Goal: Task Accomplishment & Management: Complete application form

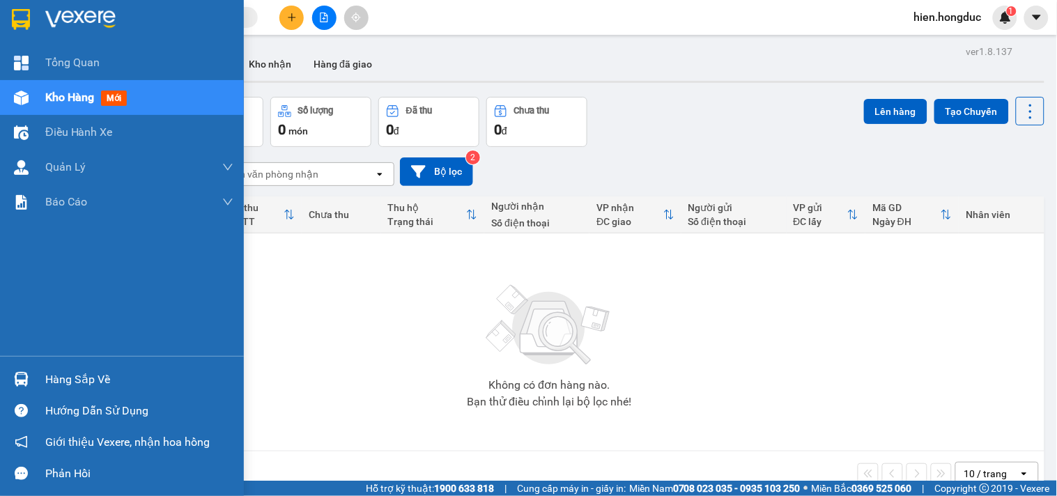
click at [56, 10] on img at bounding box center [80, 19] width 70 height 21
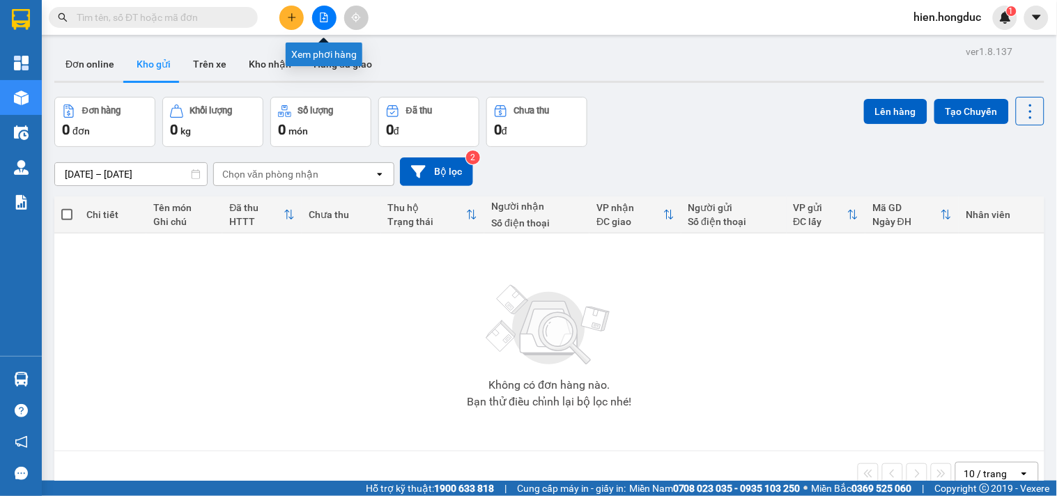
click at [329, 15] on button at bounding box center [324, 18] width 24 height 24
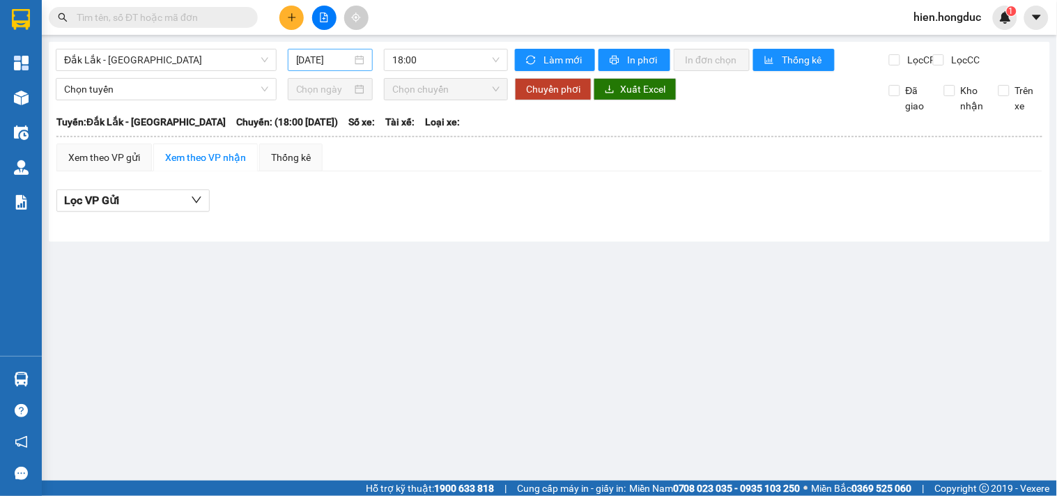
click at [359, 63] on div "[DATE]" at bounding box center [330, 59] width 69 height 15
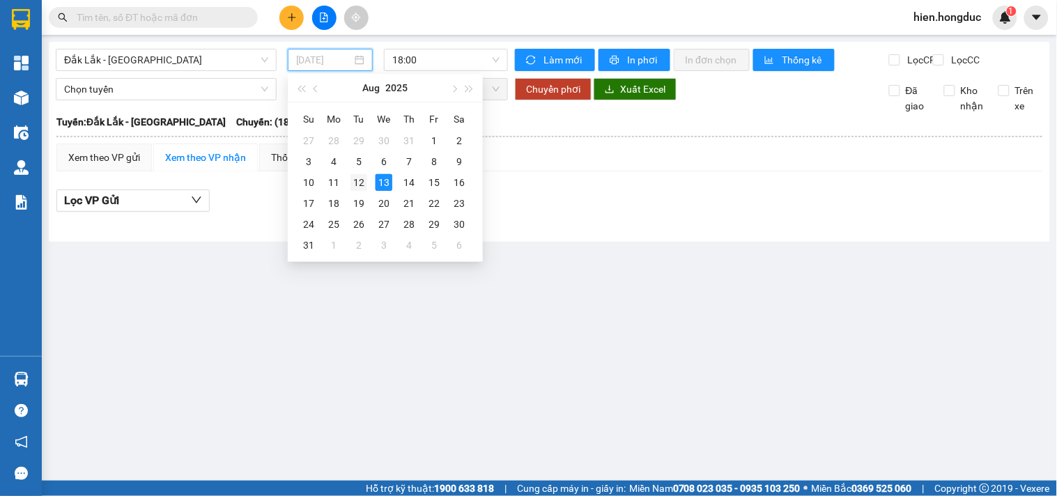
click at [363, 185] on div "12" at bounding box center [359, 182] width 17 height 17
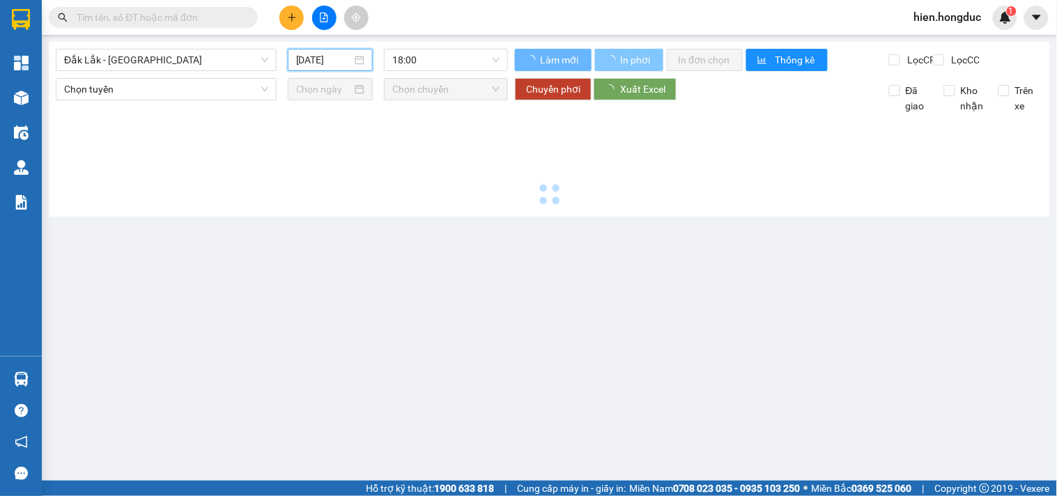
type input "[DATE]"
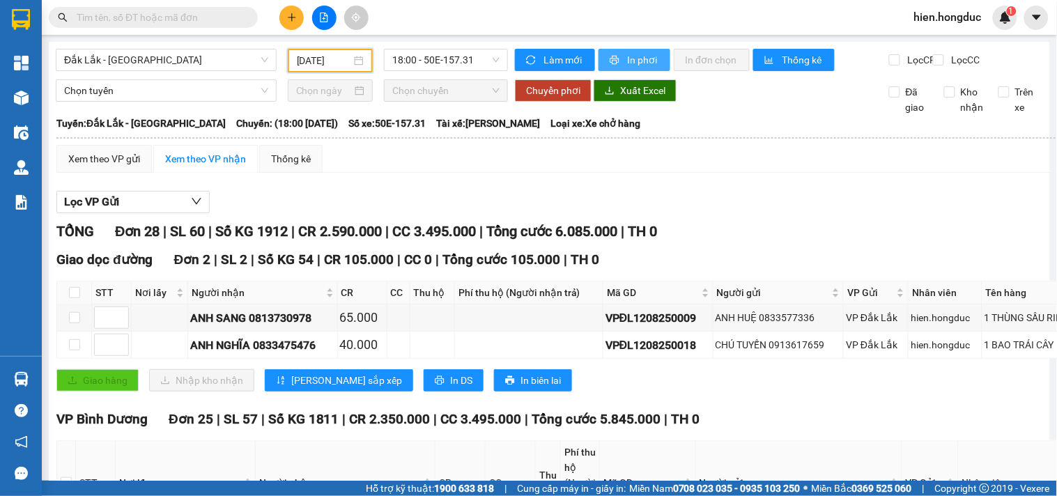
click at [639, 57] on span "In phơi" at bounding box center [643, 59] width 32 height 15
click at [220, 61] on span "Đắk Lắk - [GEOGRAPHIC_DATA]" at bounding box center [166, 59] width 204 height 21
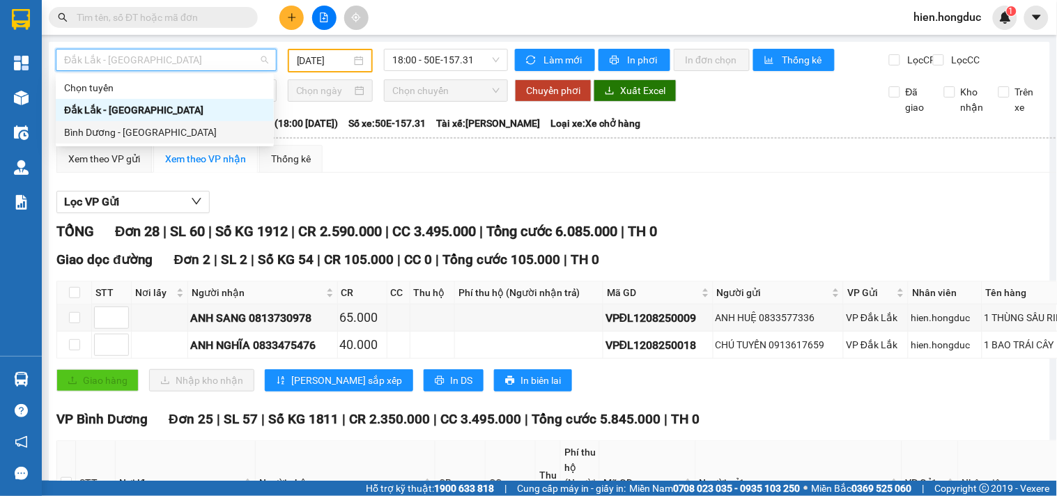
click at [210, 126] on div "Bình Dương - [GEOGRAPHIC_DATA]" at bounding box center [164, 132] width 201 height 15
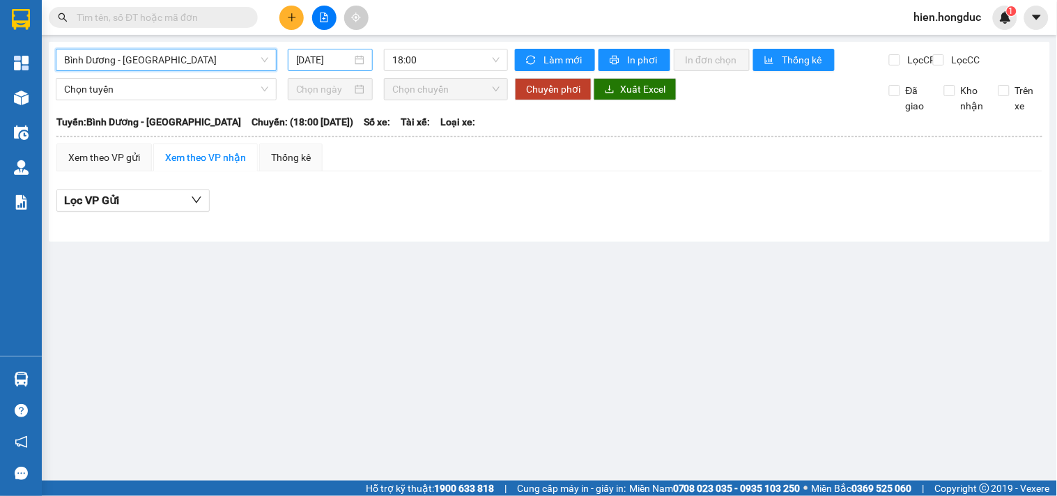
click at [370, 64] on div "[DATE]" at bounding box center [331, 60] width 86 height 22
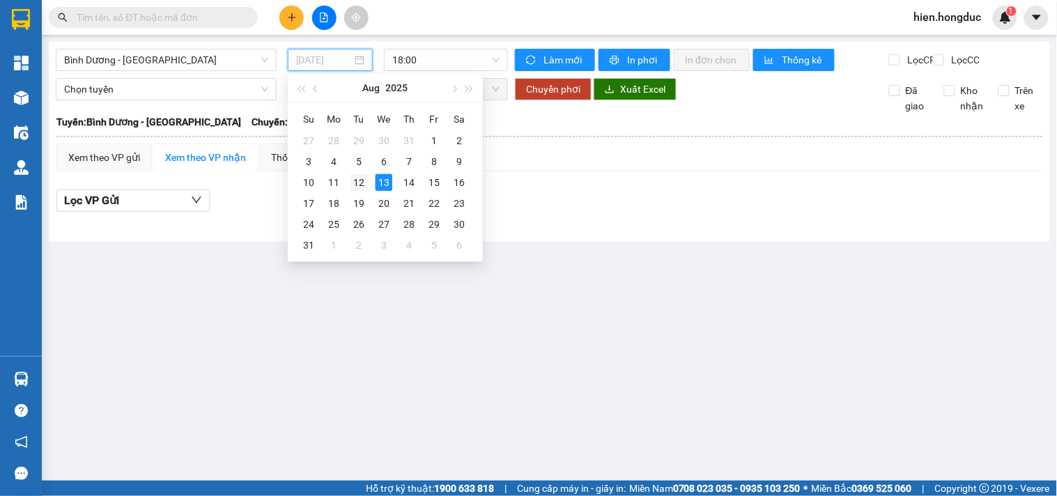
click at [360, 181] on div "12" at bounding box center [359, 182] width 17 height 17
type input "[DATE]"
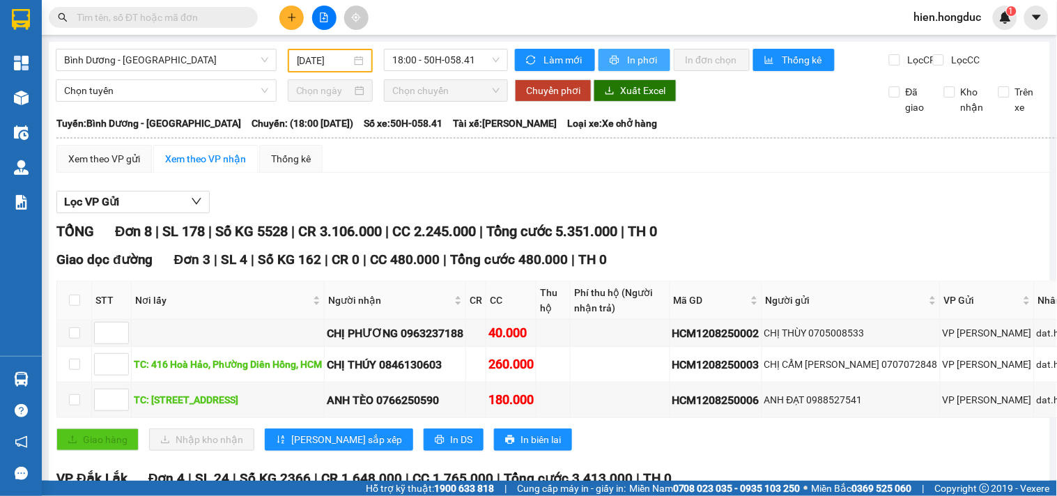
click at [634, 63] on span "In phơi" at bounding box center [643, 59] width 32 height 15
click at [180, 18] on input "text" at bounding box center [159, 17] width 164 height 15
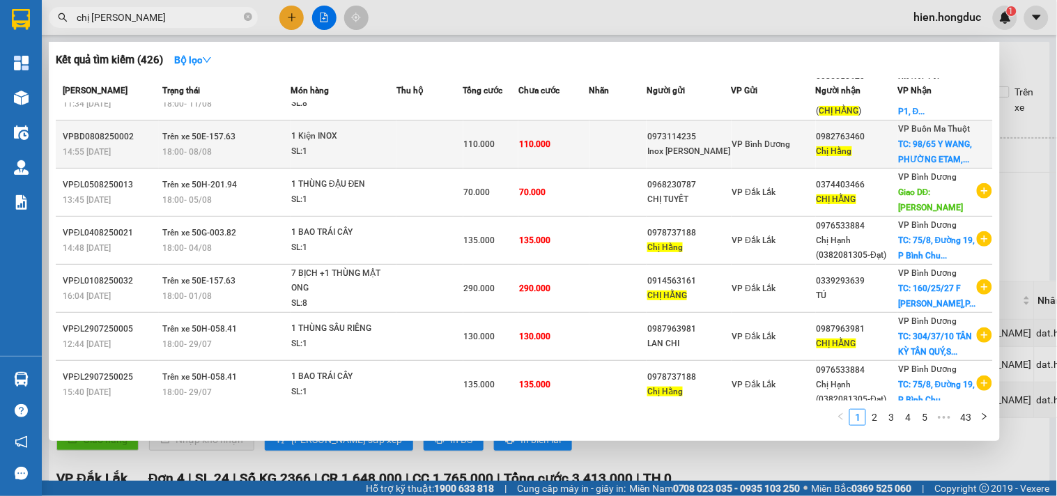
scroll to position [155, 0]
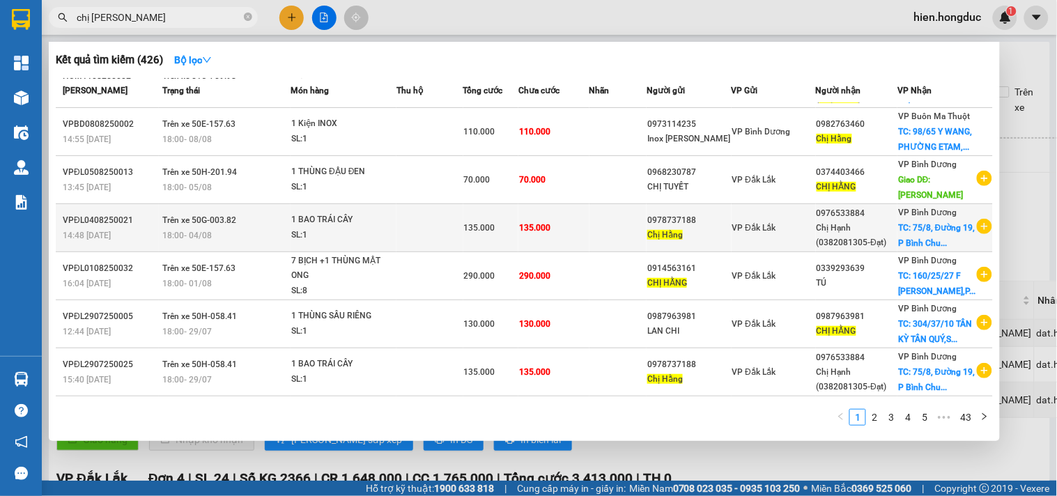
type input "chị [PERSON_NAME]"
click at [977, 228] on icon "plus-circle" at bounding box center [984, 226] width 15 height 15
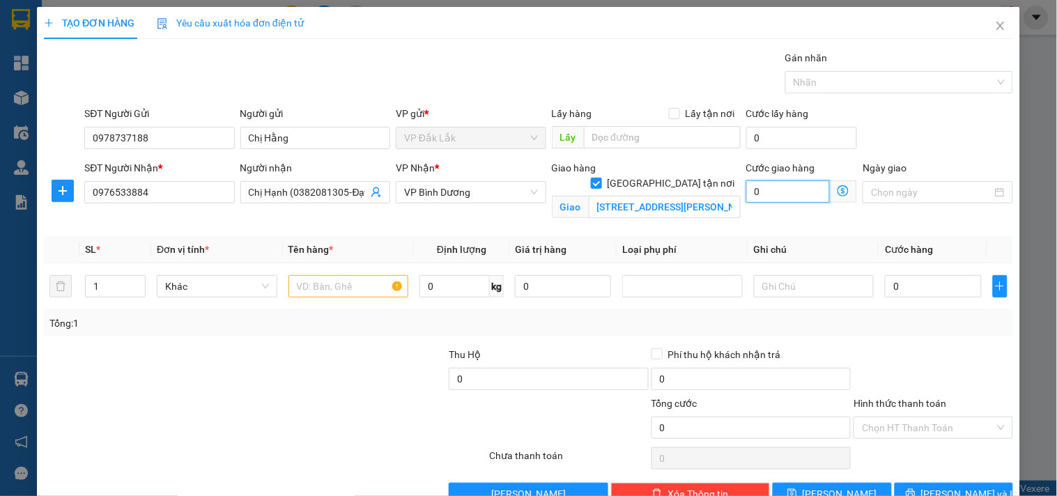
click at [778, 198] on input "0" at bounding box center [788, 191] width 84 height 22
type input "6"
type input "60"
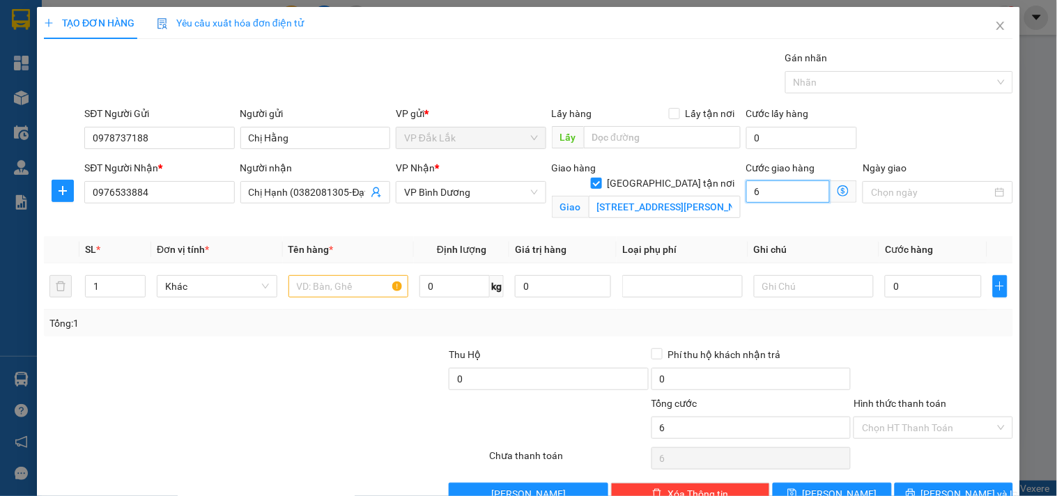
type input "60"
type input "600"
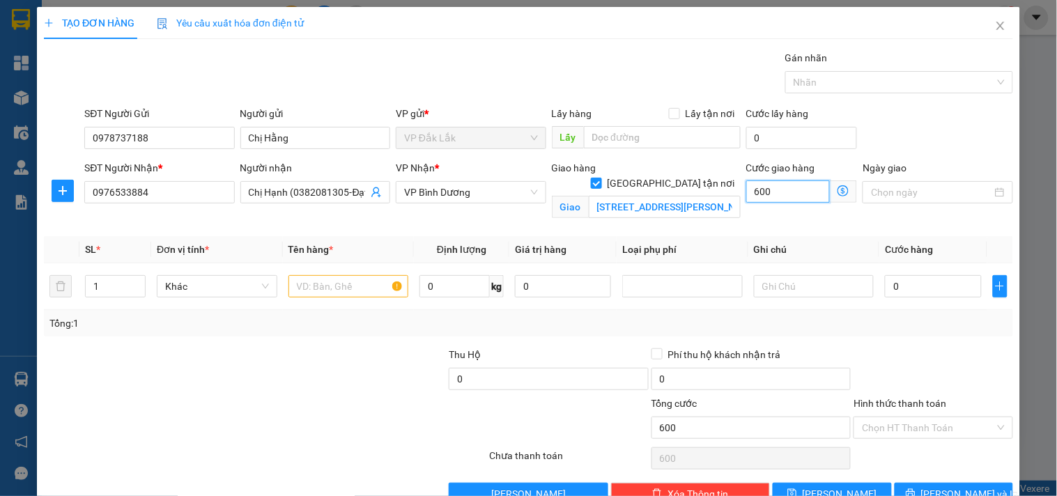
type input "6.000"
type input "60.000"
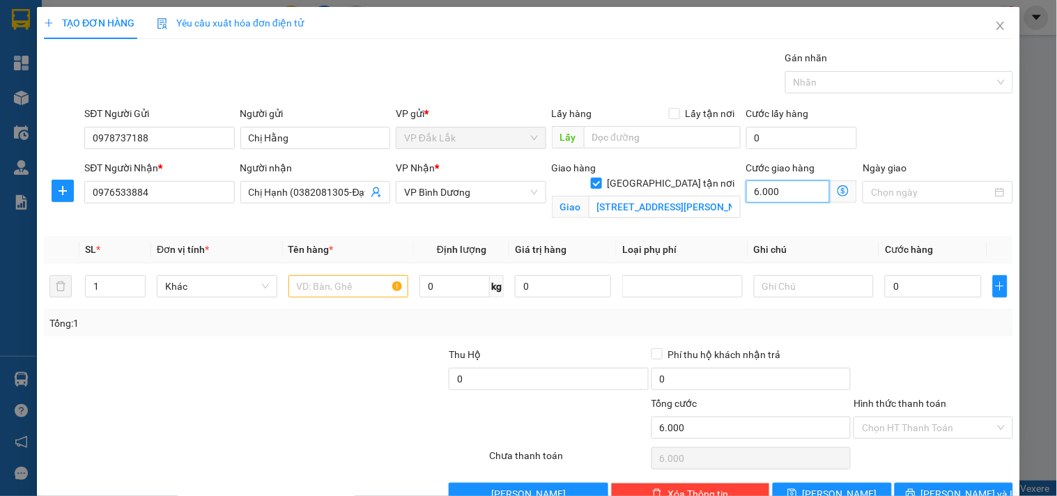
type input "60.000"
click at [300, 288] on input "text" at bounding box center [348, 286] width 121 height 22
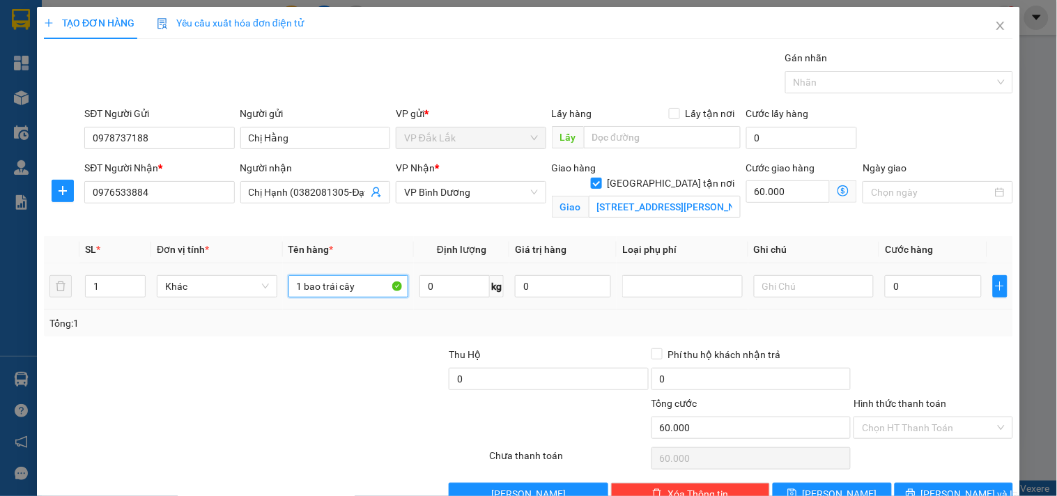
drag, startPoint x: 368, startPoint y: 284, endPoint x: 300, endPoint y: 300, distance: 70.1
click at [300, 300] on div "1 bao trái cây" at bounding box center [348, 286] width 121 height 28
type input "1 BAO TRÁI CÂY"
click at [440, 284] on input "0" at bounding box center [454, 286] width 70 height 22
type input "46"
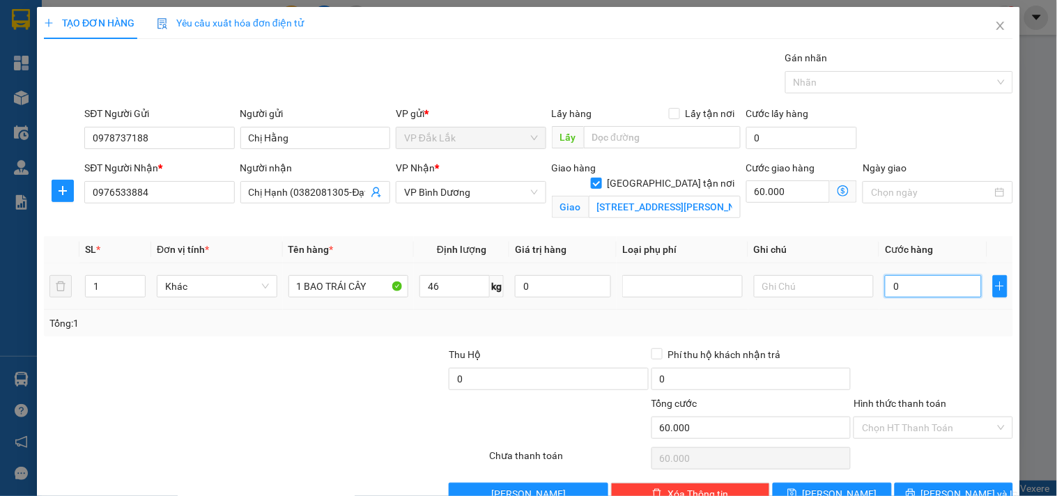
click at [923, 293] on input "0" at bounding box center [933, 286] width 96 height 22
type input "7"
type input "60.007"
type input "75"
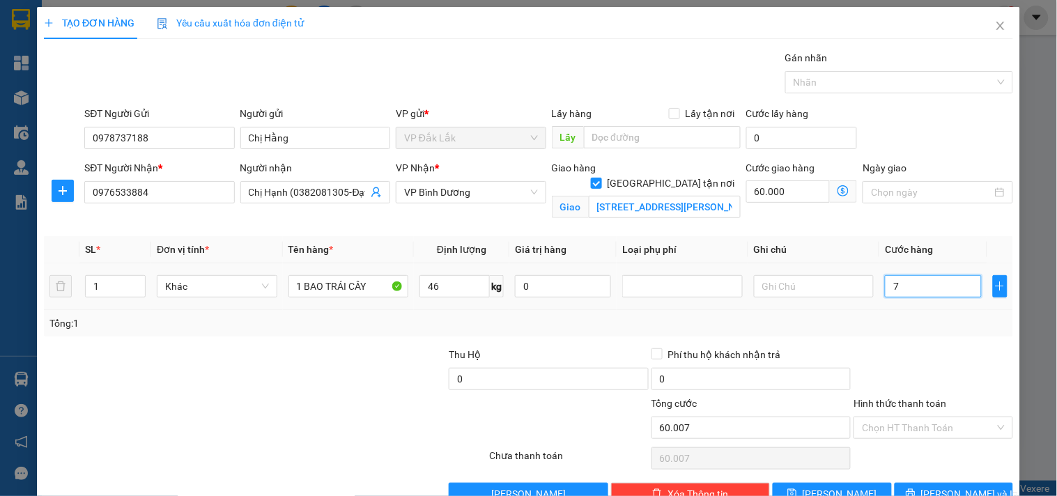
type input "60.075"
type input "750"
type input "60.750"
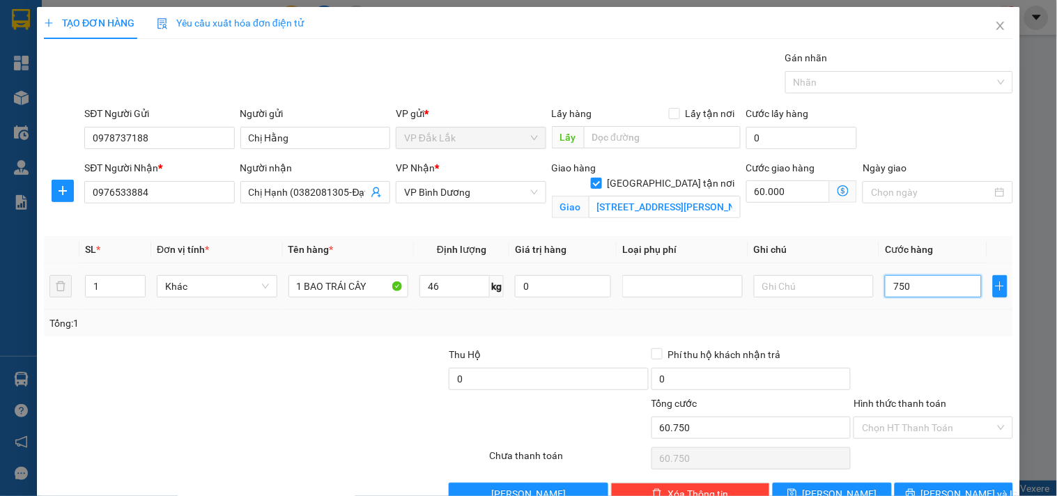
type input "7.500"
type input "67.500"
type input "75.000"
type input "135.000"
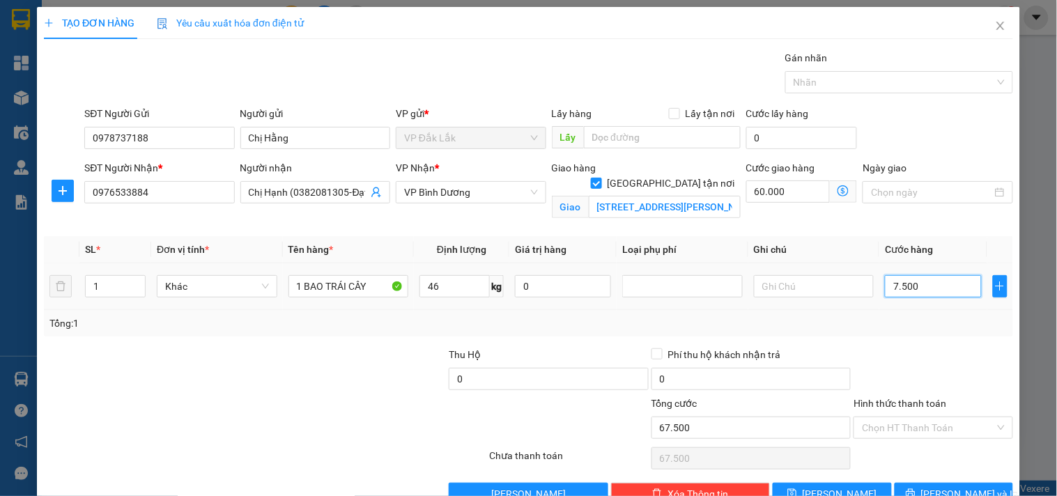
type input "135.000"
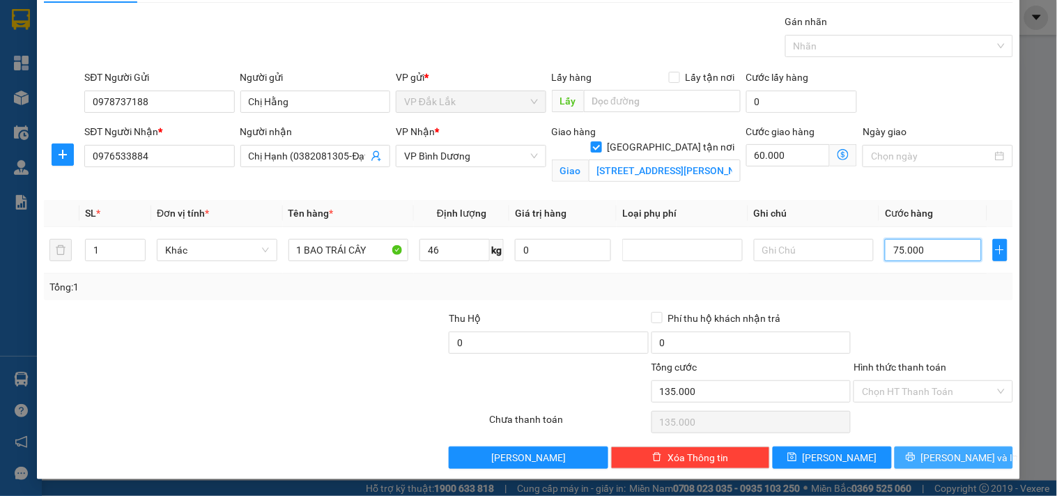
type input "75.000"
click at [932, 460] on span "[PERSON_NAME] và In" at bounding box center [970, 457] width 98 height 15
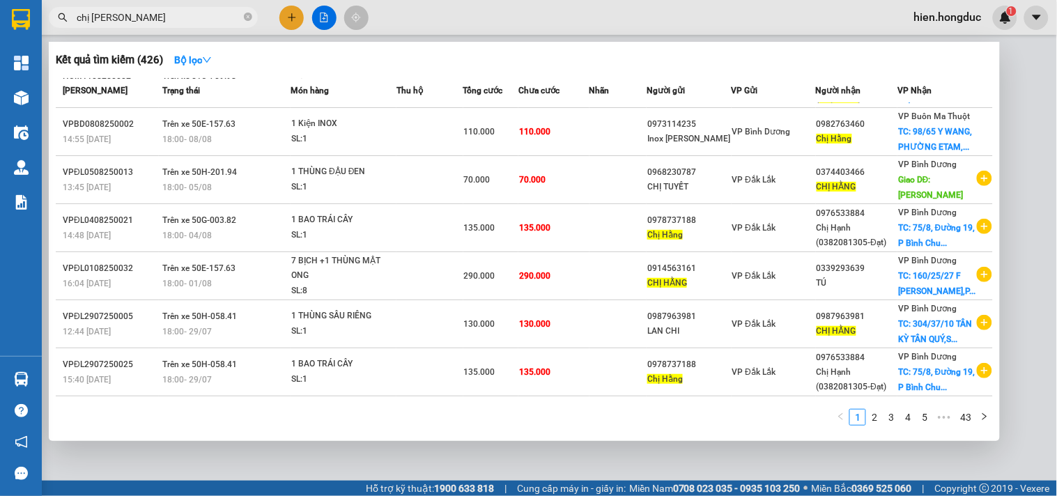
click at [249, 11] on span at bounding box center [248, 17] width 8 height 13
click at [248, 15] on span at bounding box center [248, 17] width 8 height 15
click at [244, 19] on span at bounding box center [248, 17] width 8 height 15
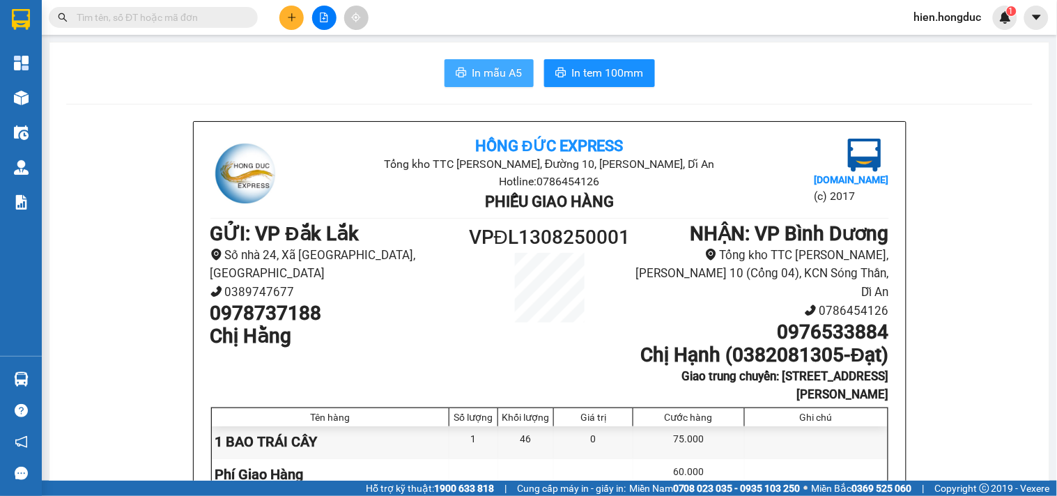
click at [499, 71] on span "In mẫu A5" at bounding box center [497, 72] width 50 height 17
click at [573, 74] on span "In tem 100mm" at bounding box center [608, 72] width 72 height 17
click at [197, 17] on input "text" at bounding box center [159, 17] width 164 height 15
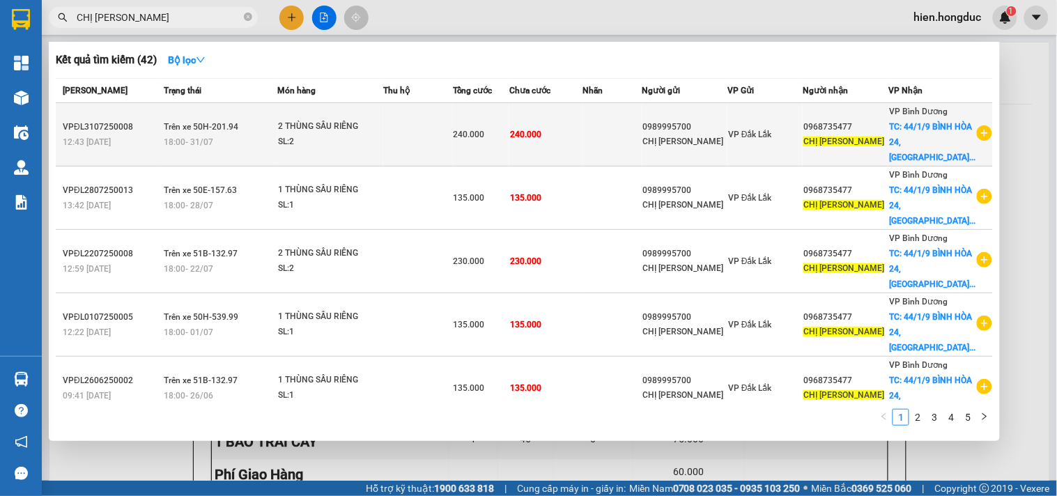
type input "CHỊ [PERSON_NAME]"
click at [980, 130] on icon "plus-circle" at bounding box center [984, 132] width 15 height 15
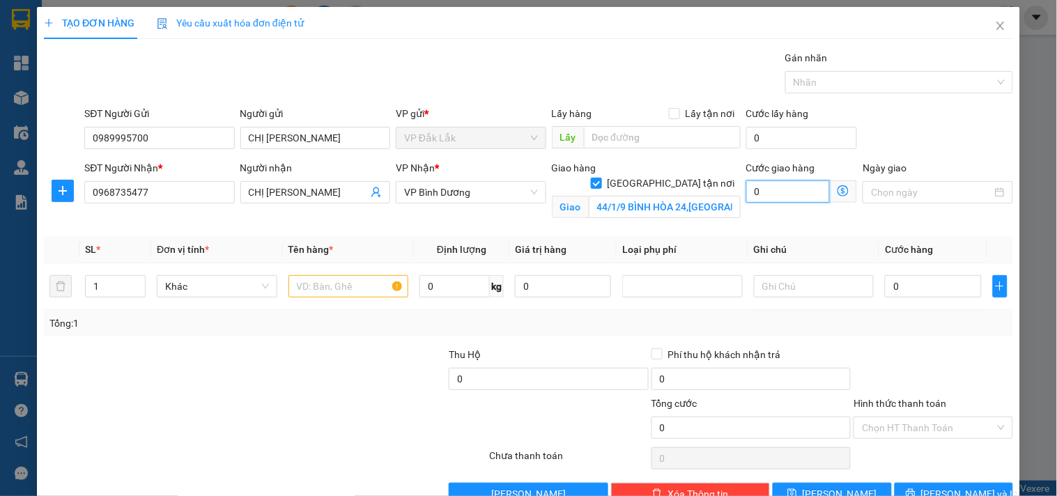
click at [778, 199] on input "0" at bounding box center [788, 191] width 84 height 22
type input "9"
type input "90"
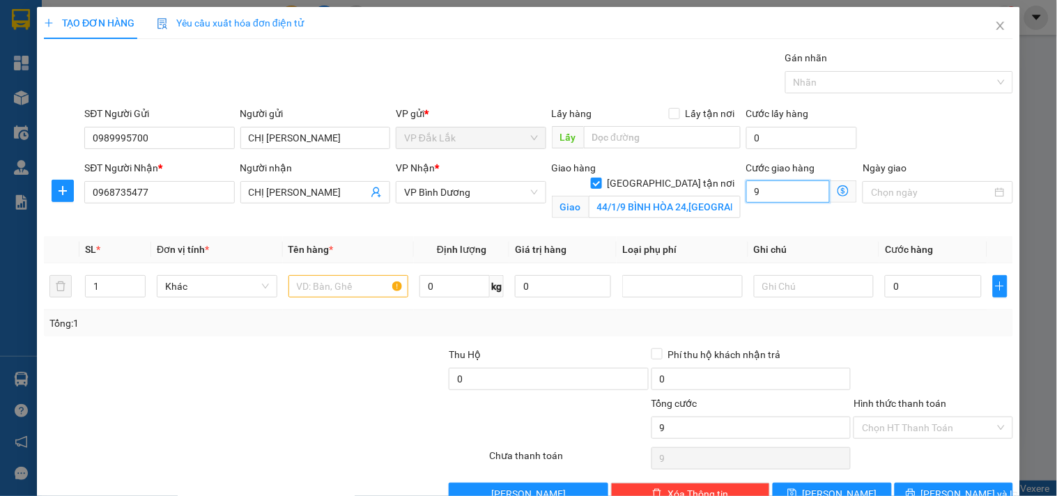
type input "90"
type input "900"
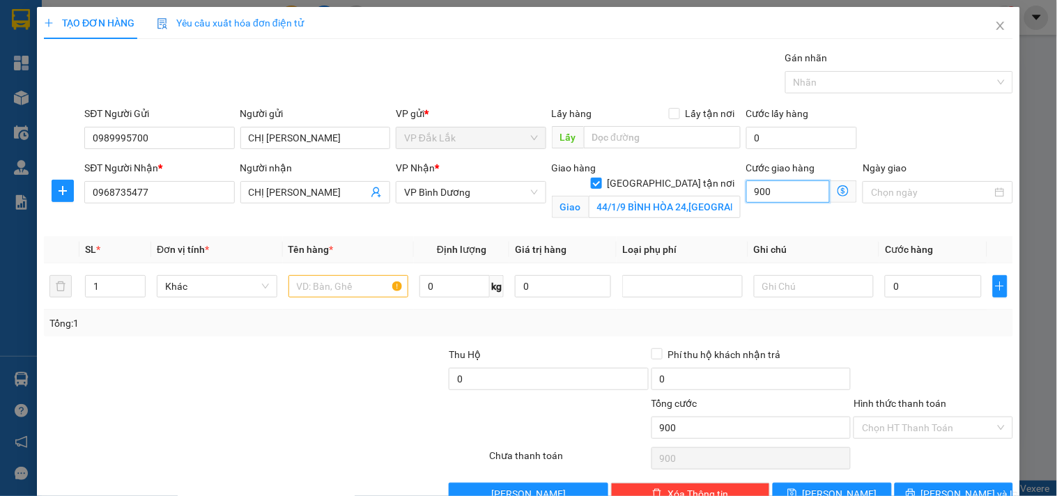
type input "9.000"
type input "90.000"
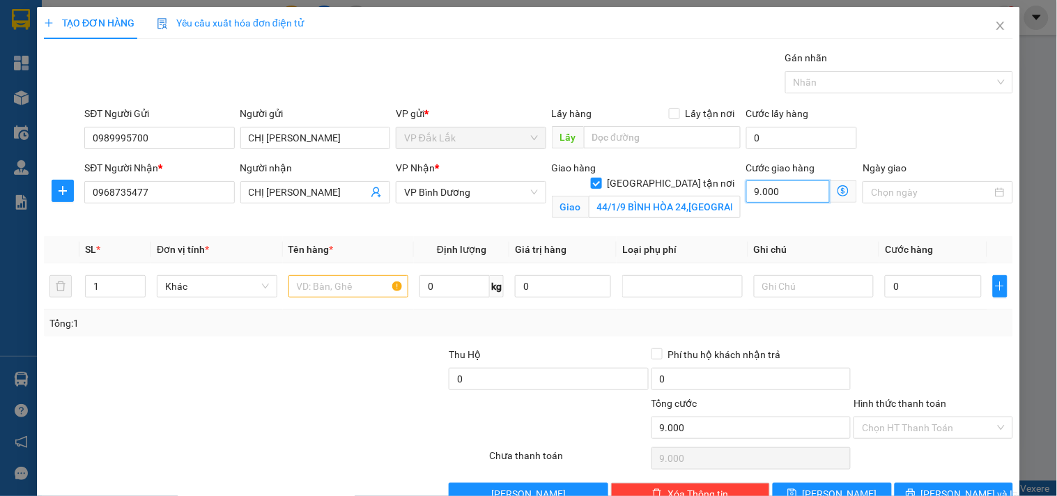
type input "90.000"
type input "2"
click at [138, 282] on icon "up" at bounding box center [138, 283] width 5 height 5
click at [332, 295] on input "text" at bounding box center [348, 286] width 121 height 22
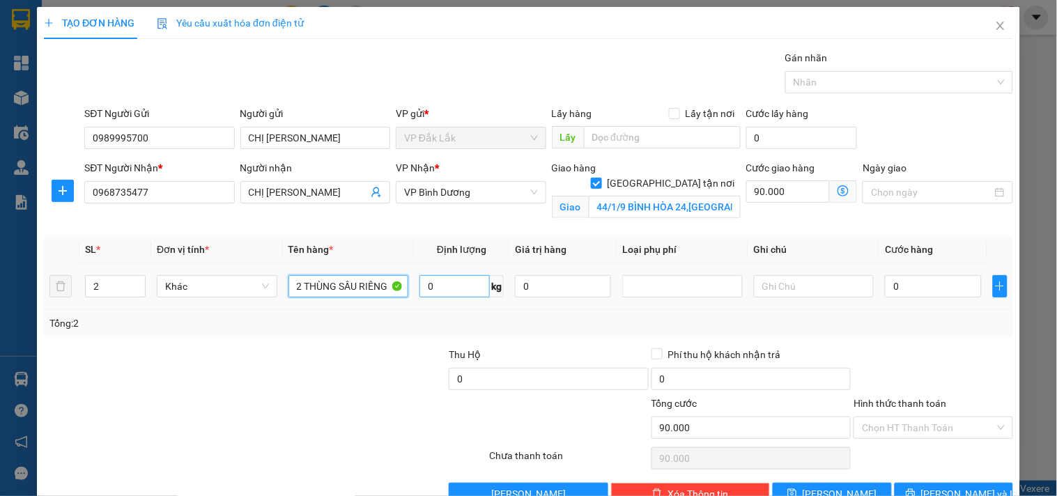
type input "2 THÙNG SẦU RIÊNG"
click at [445, 289] on input "0" at bounding box center [454, 286] width 70 height 22
type input "100"
click at [913, 283] on input "0" at bounding box center [933, 286] width 96 height 22
type input "1"
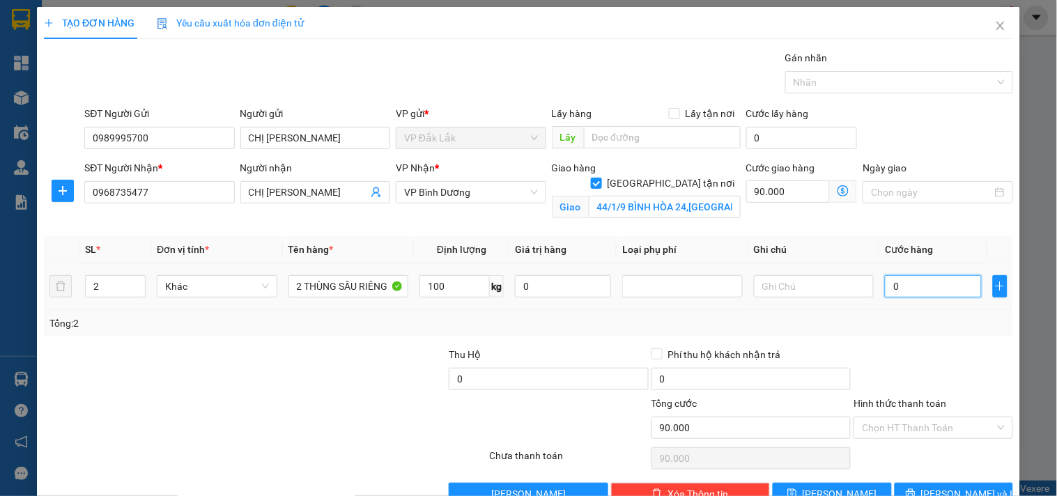
type input "90.001"
type input "15"
type input "90.015"
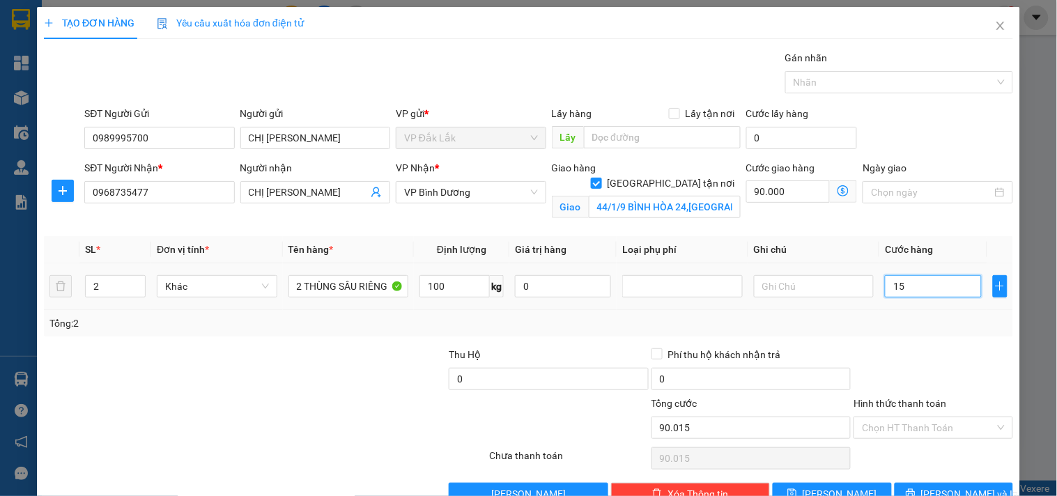
type input "150"
type input "90.150"
type input "1.500"
type input "91.500"
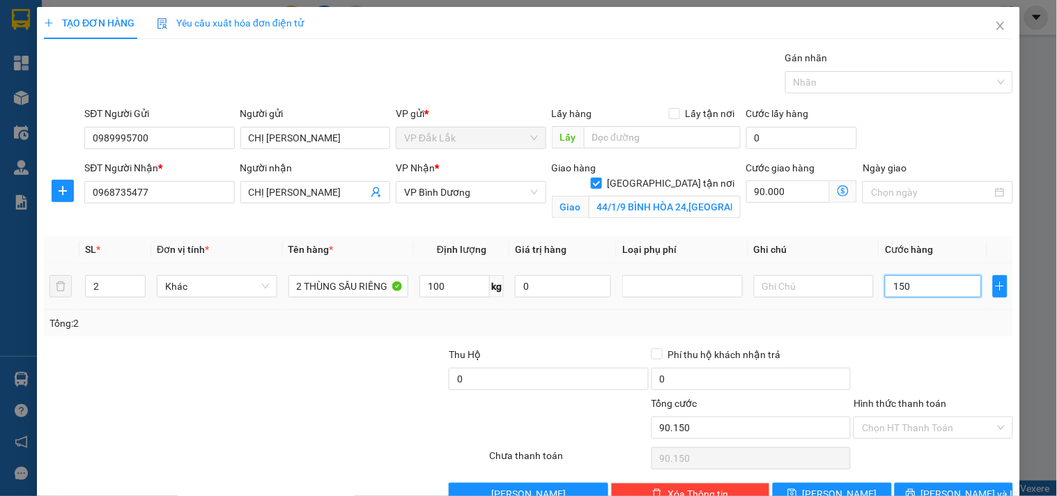
type input "91.500"
type input "15.000"
type input "105.000"
type input "150.000"
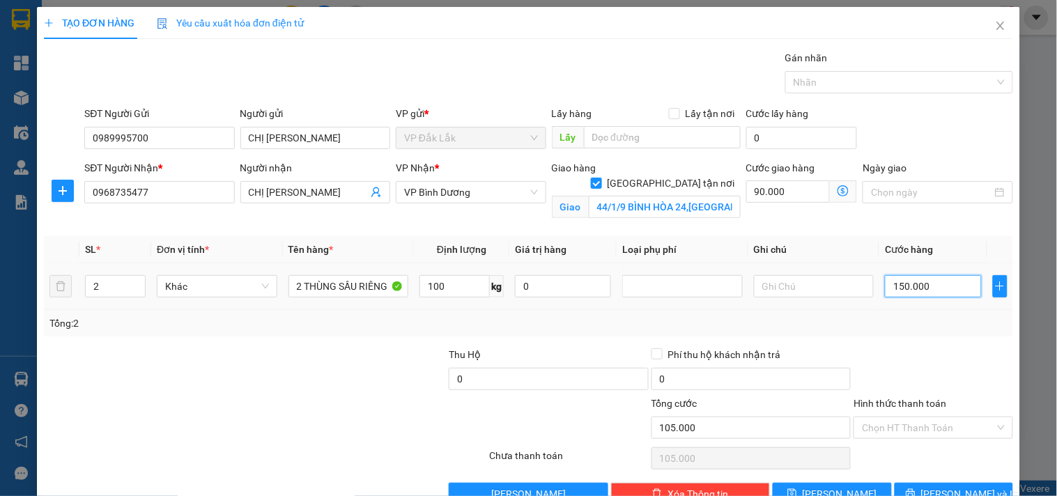
type input "240.000"
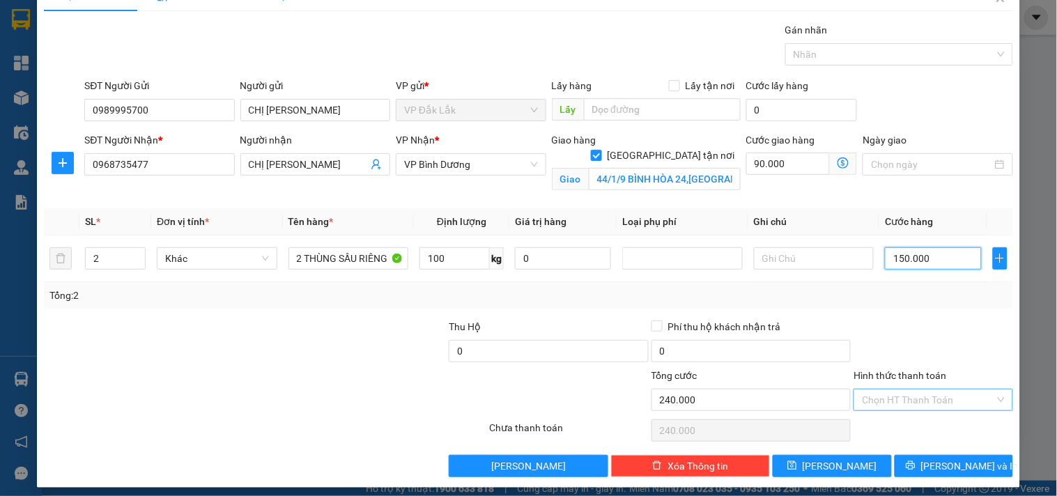
scroll to position [36, 0]
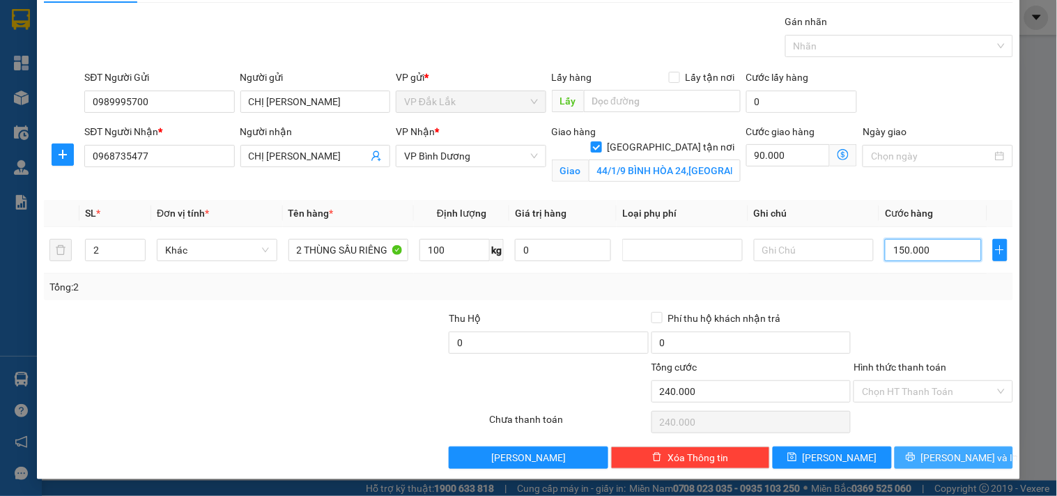
type input "150.000"
click at [921, 465] on button "[PERSON_NAME] và In" at bounding box center [954, 458] width 118 height 22
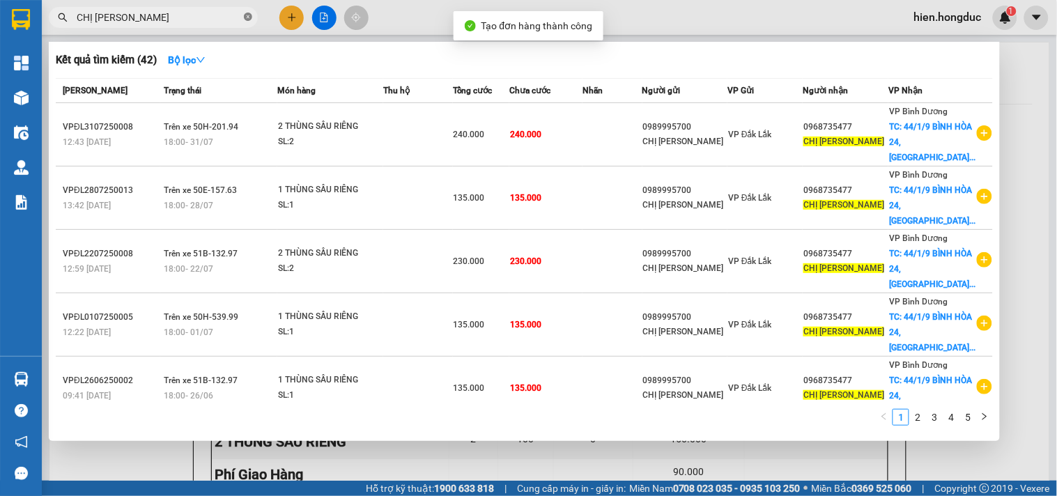
click at [249, 18] on icon "close-circle" at bounding box center [248, 17] width 8 height 8
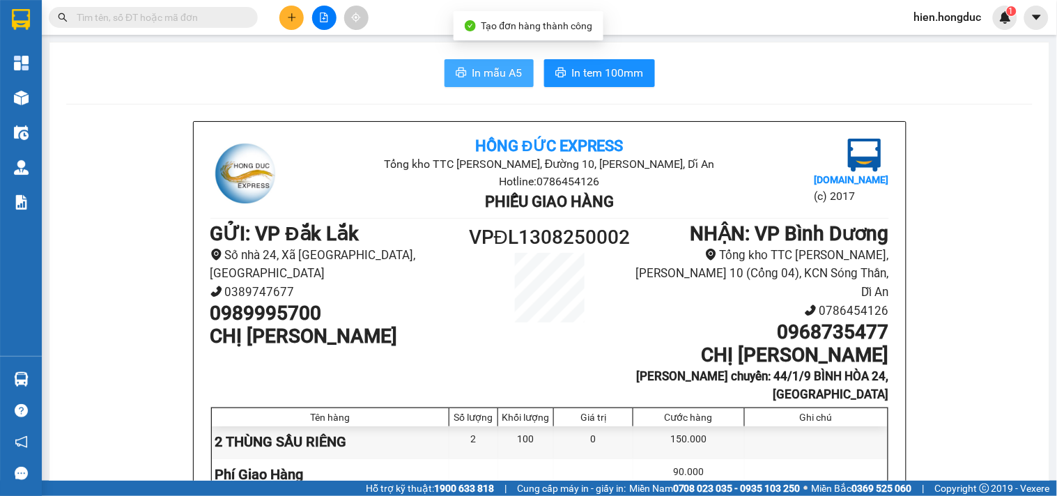
click at [514, 75] on span "In mẫu A5" at bounding box center [497, 72] width 50 height 17
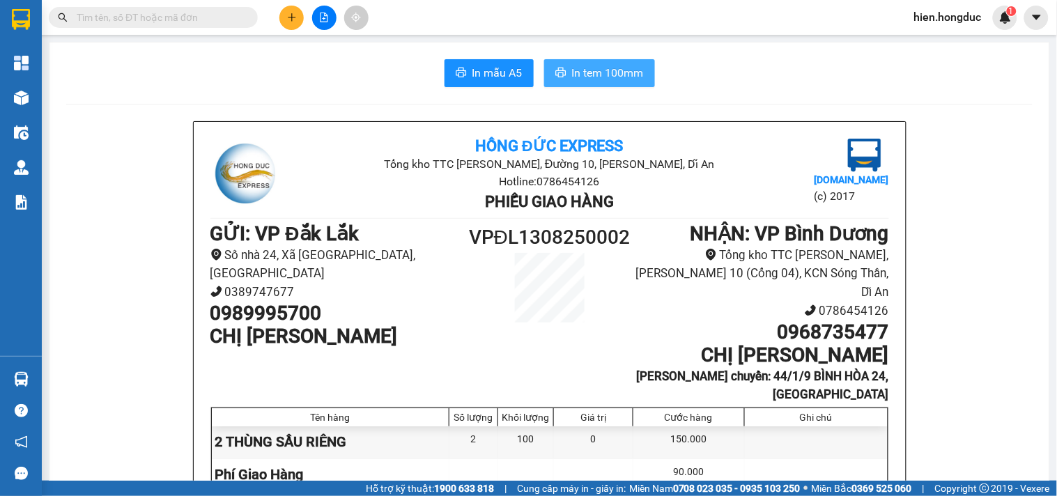
click at [582, 67] on span "In tem 100mm" at bounding box center [608, 72] width 72 height 17
